Goal: Find specific page/section: Find specific page/section

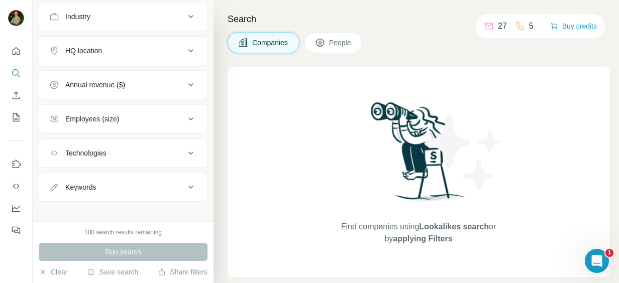
scroll to position [121, 0]
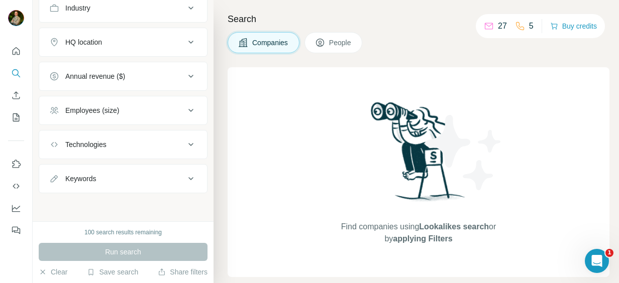
click at [446, 39] on div "Companies People" at bounding box center [417, 42] width 379 height 21
click at [336, 46] on span "People" at bounding box center [340, 43] width 23 height 10
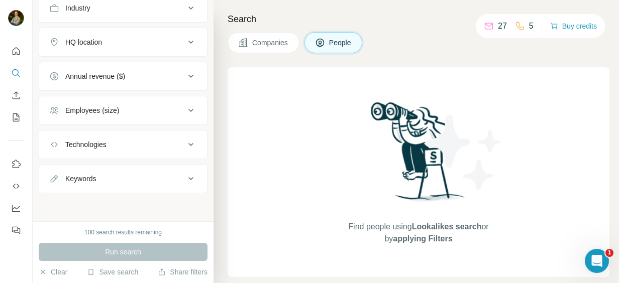
click at [284, 51] on button "Companies" at bounding box center [264, 42] width 72 height 21
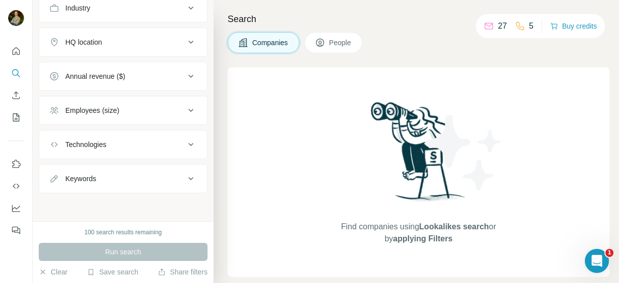
scroll to position [121, 0]
click at [18, 48] on icon "Quick start" at bounding box center [16, 51] width 10 height 10
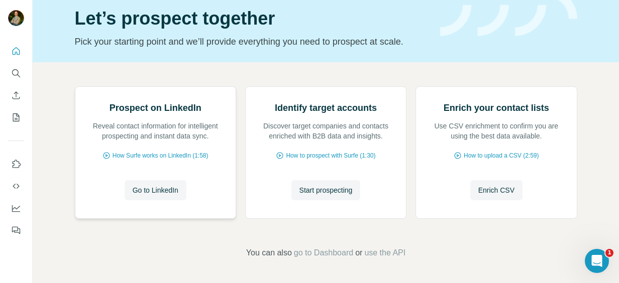
scroll to position [128, 0]
click at [14, 71] on icon "Search" at bounding box center [16, 73] width 10 height 10
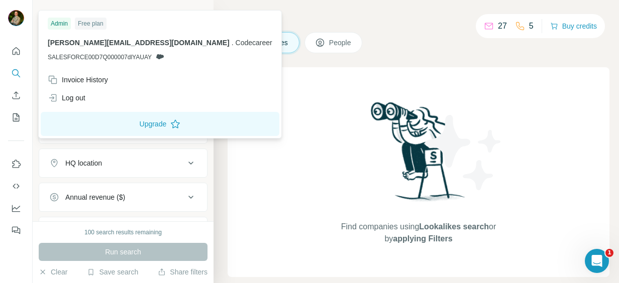
click at [22, 22] on img at bounding box center [16, 18] width 16 height 16
click at [14, 51] on icon "Quick start" at bounding box center [16, 51] width 10 height 10
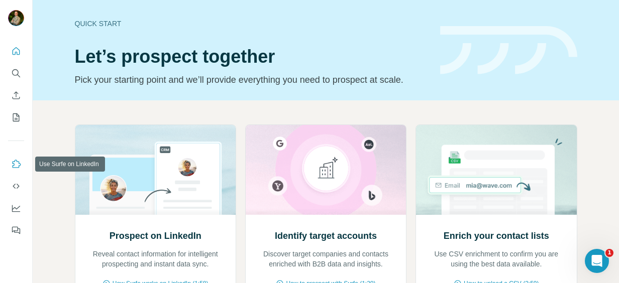
click at [16, 167] on icon "Use Surfe on LinkedIn" at bounding box center [16, 164] width 10 height 10
